Goal: Check status

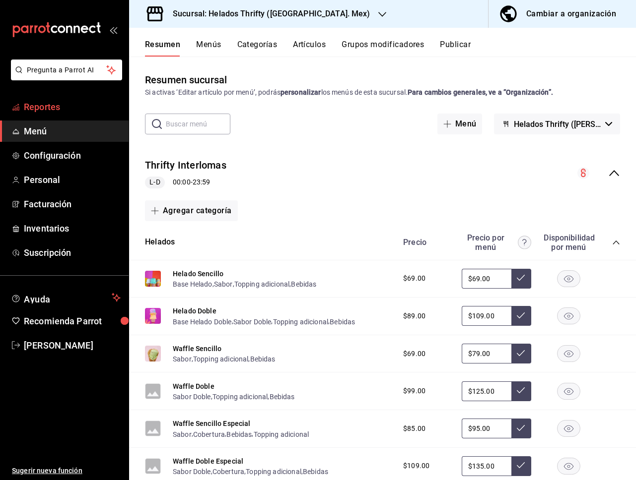
click at [64, 107] on span "Reportes" at bounding box center [72, 106] width 97 height 13
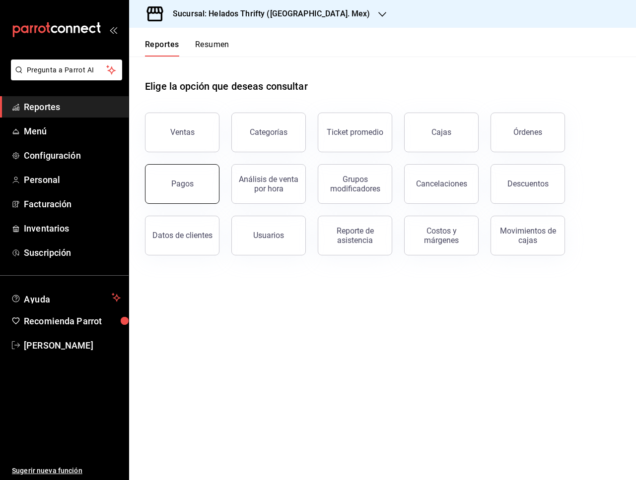
click at [207, 185] on button "Pagos" at bounding box center [182, 184] width 74 height 40
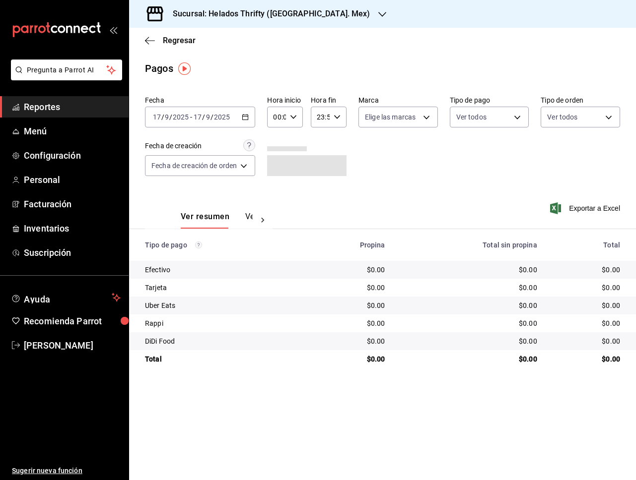
click at [245, 122] on div "[DATE] [DATE] - [DATE] [DATE]" at bounding box center [200, 117] width 110 height 21
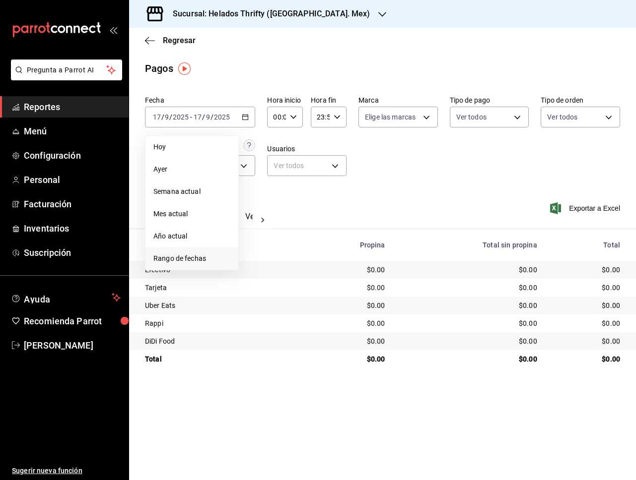
click at [171, 255] on span "Rango de fechas" at bounding box center [191, 259] width 77 height 10
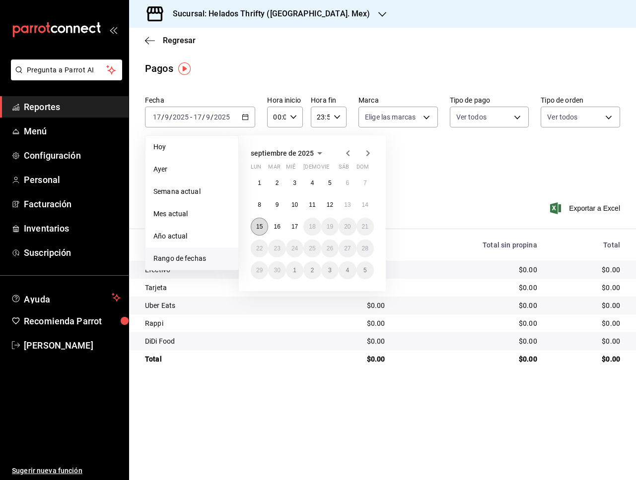
click at [258, 229] on abbr "15" at bounding box center [259, 226] width 6 height 7
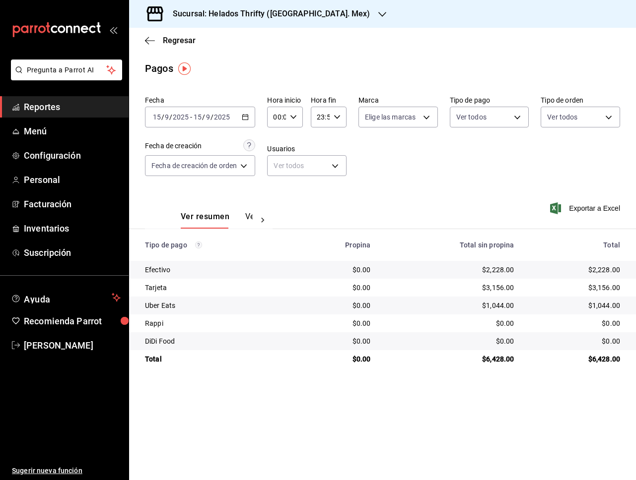
click at [248, 118] on icon "button" at bounding box center [245, 117] width 7 height 7
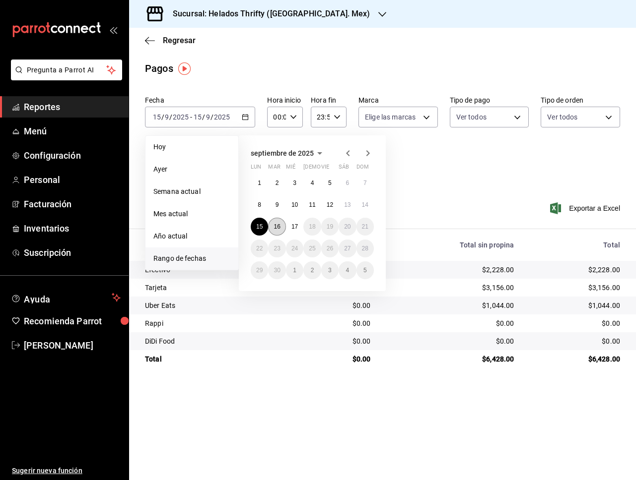
click at [277, 227] on abbr "16" at bounding box center [276, 226] width 6 height 7
